Goal: Check status: Check status

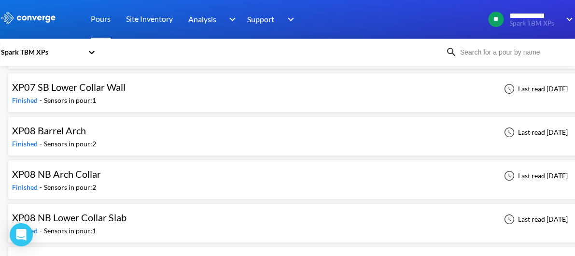
scroll to position [3671, 0]
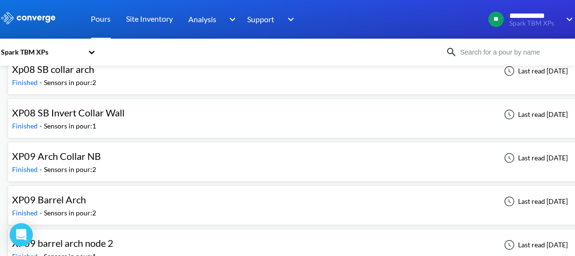
click at [457, 50] on img at bounding box center [452, 52] width 12 height 12
click at [476, 50] on input at bounding box center [515, 52] width 116 height 11
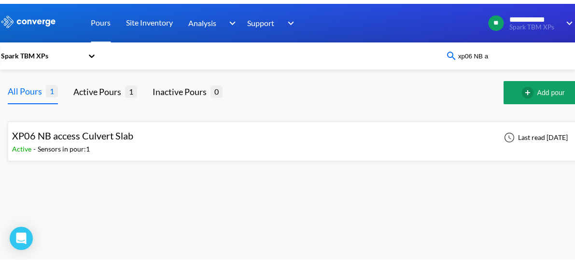
scroll to position [0, 0]
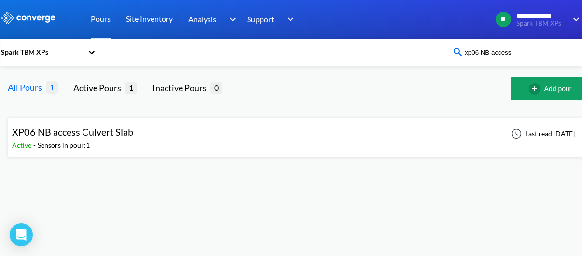
type input "xp06 NB access"
click at [110, 127] on span "XP06 NB access Culvert Slab" at bounding box center [72, 132] width 121 height 12
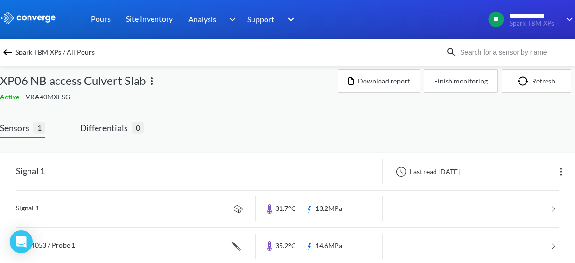
scroll to position [29, 0]
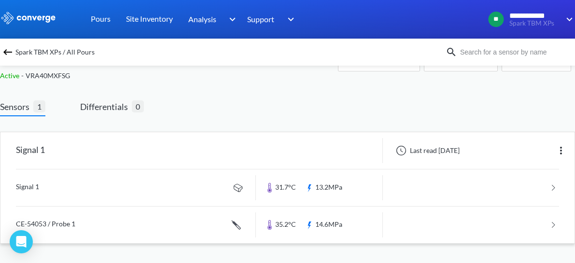
click at [553, 187] on link at bounding box center [287, 188] width 543 height 37
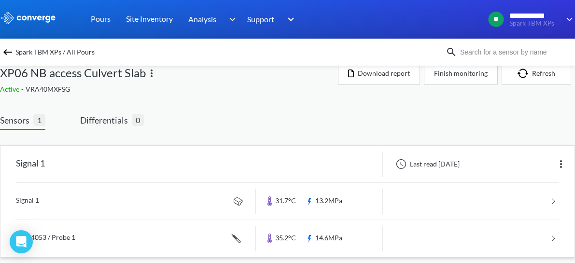
scroll to position [29, 0]
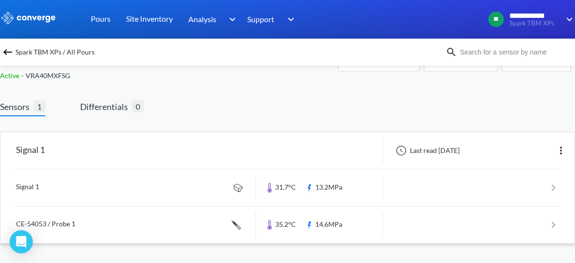
click at [549, 228] on link at bounding box center [287, 225] width 543 height 37
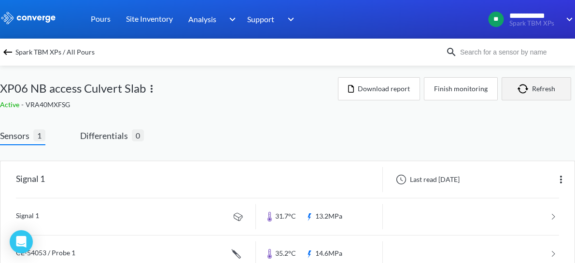
click at [546, 90] on button "Refresh" at bounding box center [537, 88] width 70 height 23
click at [559, 180] on img at bounding box center [561, 180] width 12 height 12
click at [311, 130] on div "Sensors 1 Differentials 0 Signal 1 Last read [DATE] Edit Signal 1 31.7°C 13.2MP…" at bounding box center [287, 210] width 575 height 163
click at [150, 87] on img at bounding box center [152, 89] width 12 height 12
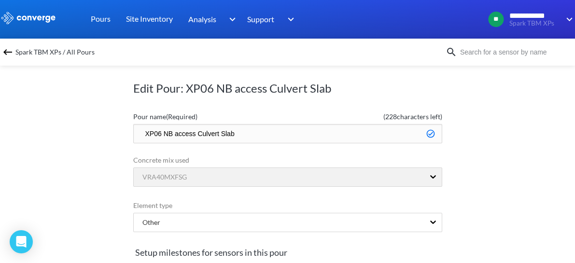
click at [2, 49] on img at bounding box center [8, 52] width 12 height 12
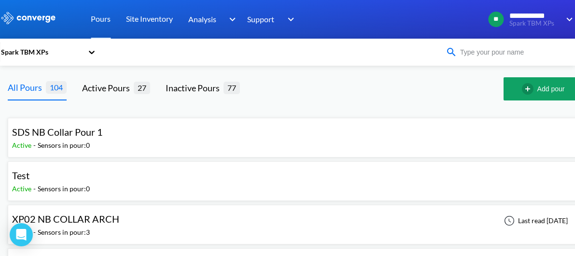
click at [482, 54] on input at bounding box center [515, 52] width 116 height 11
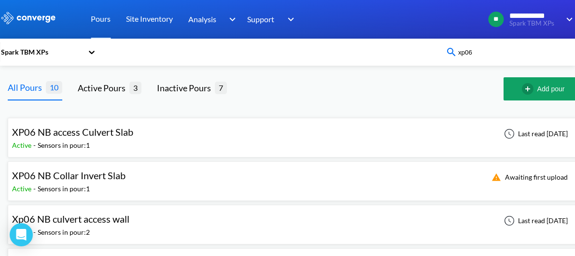
type input "xp06 NB access"
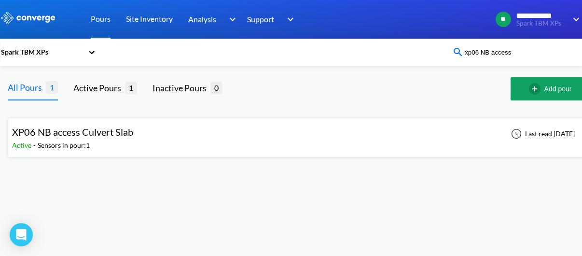
click at [100, 133] on span "XP06 NB access Culvert Slab" at bounding box center [72, 132] width 121 height 12
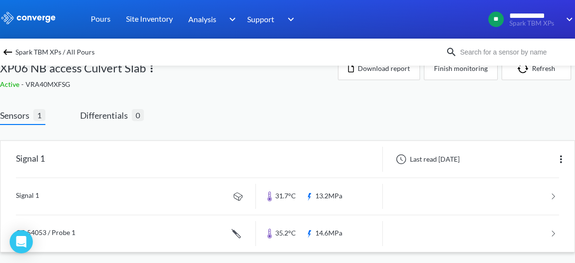
scroll to position [29, 0]
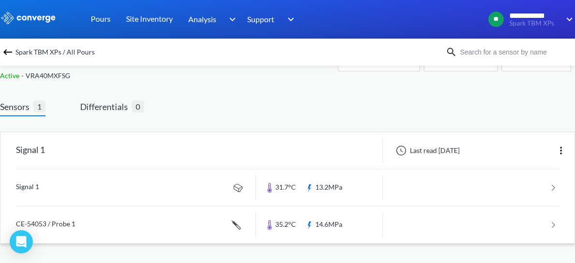
click at [552, 191] on link at bounding box center [287, 188] width 543 height 37
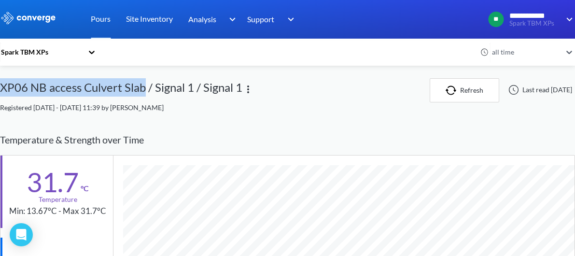
drag, startPoint x: 2, startPoint y: 87, endPoint x: 144, endPoint y: 85, distance: 142.5
click at [144, 85] on div "XP06 NB access Culvert Slab / Signal 1 / Signal 1" at bounding box center [121, 90] width 242 height 24
copy div "XP06 NB access Culvert Slab"
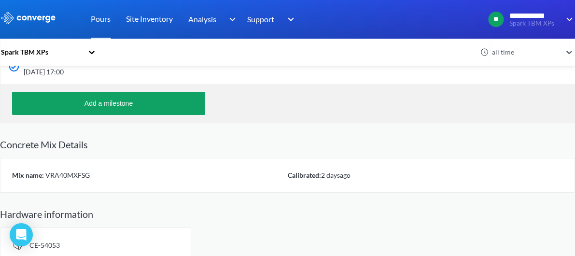
scroll to position [429, 0]
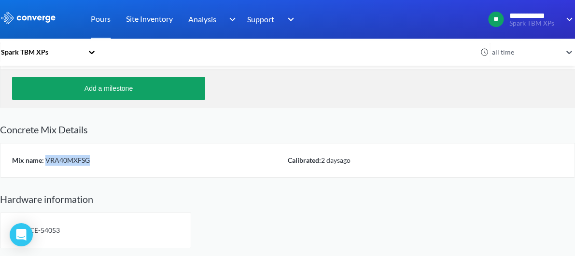
drag, startPoint x: 80, startPoint y: 157, endPoint x: 47, endPoint y: 163, distance: 33.7
click at [47, 163] on div "Mix name: VRA40MXFSG" at bounding box center [150, 160] width 276 height 11
copy span "VRA40MXFSG"
